Goal: Navigation & Orientation: Find specific page/section

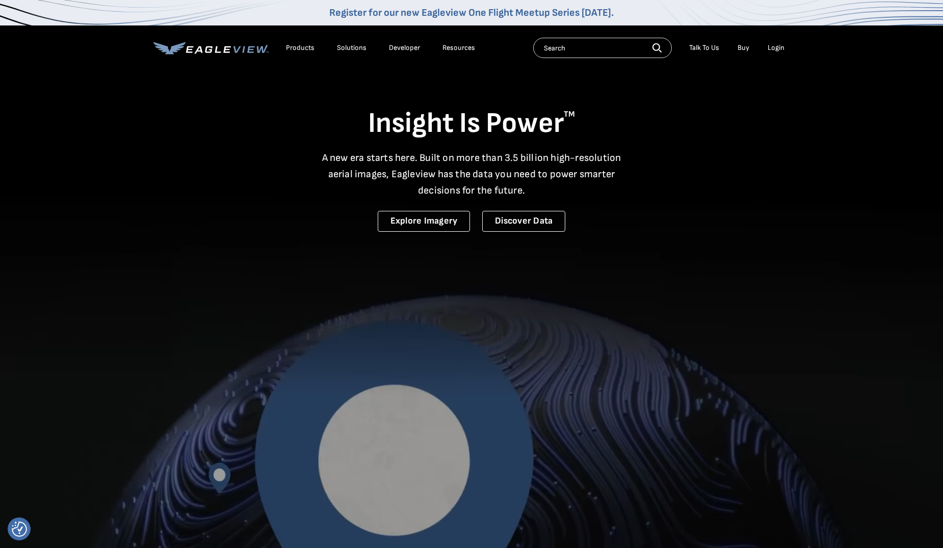
click at [308, 46] on div "Products" at bounding box center [300, 47] width 29 height 9
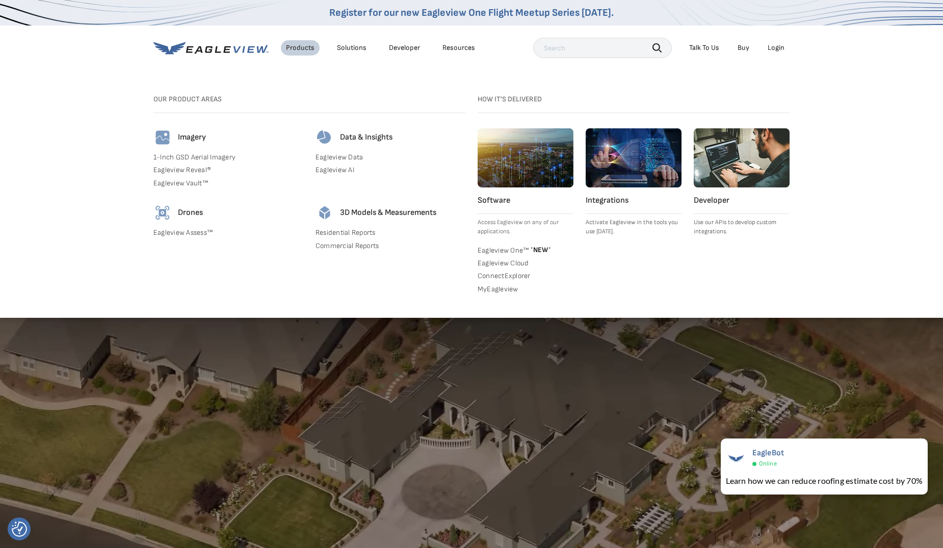
click at [347, 46] on div "Solutions" at bounding box center [352, 47] width 30 height 9
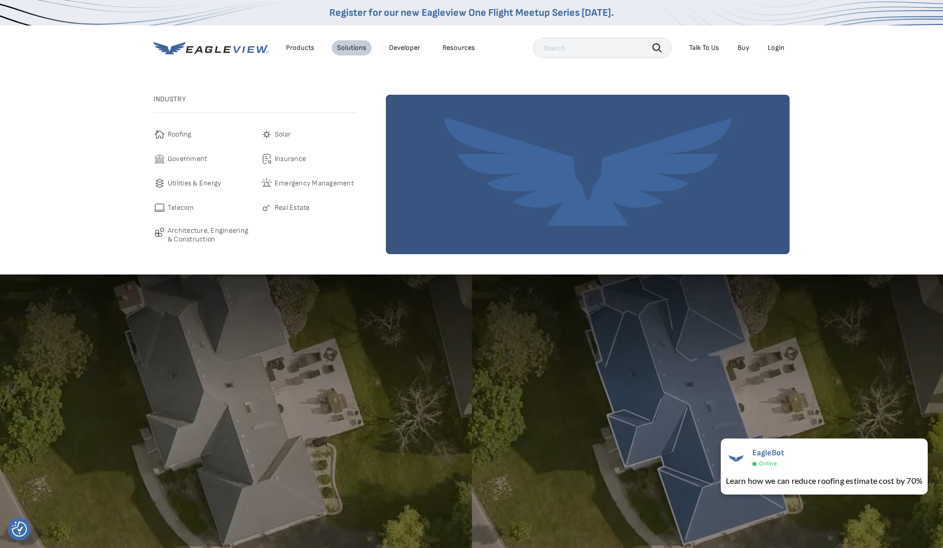
click at [409, 49] on link "Developer" at bounding box center [404, 47] width 31 height 9
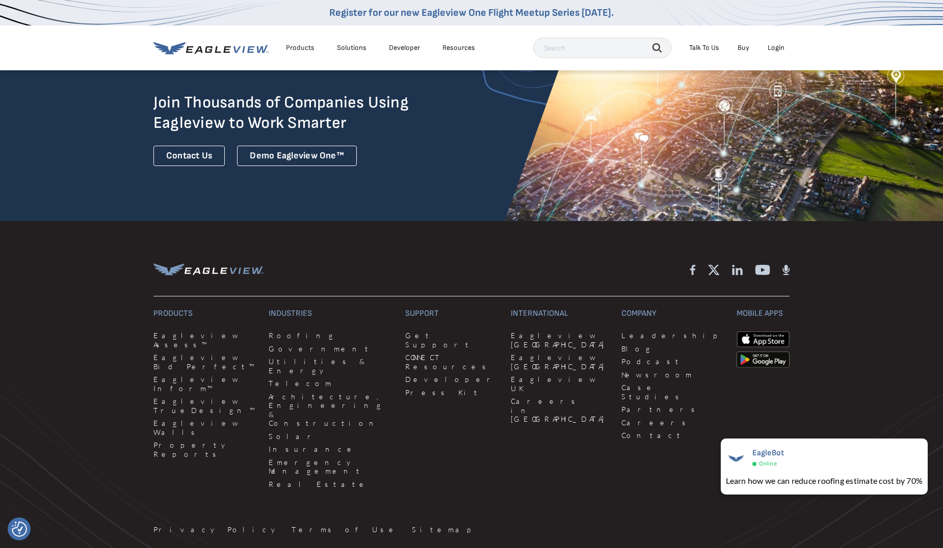
scroll to position [2701, 0]
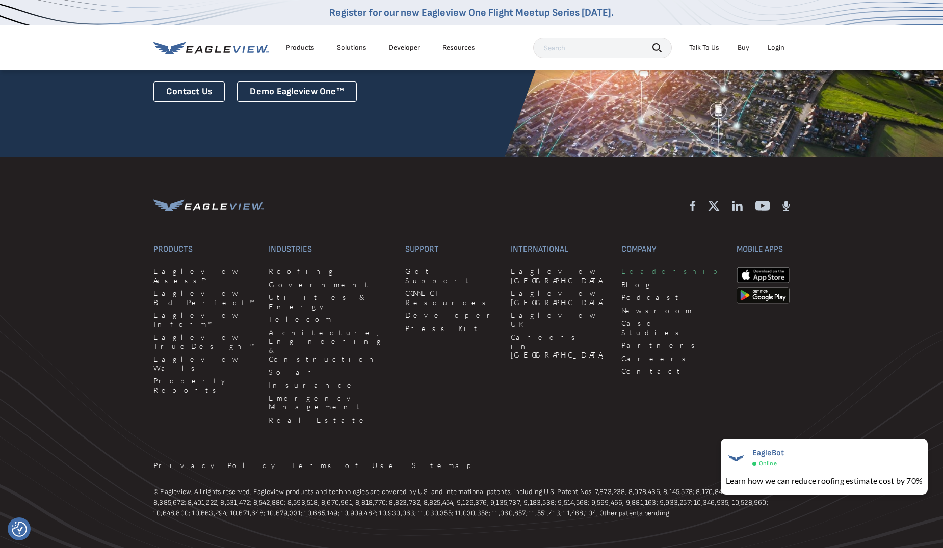
click at [621, 267] on link "Leadership" at bounding box center [672, 271] width 103 height 9
